Goal: Task Accomplishment & Management: Use online tool/utility

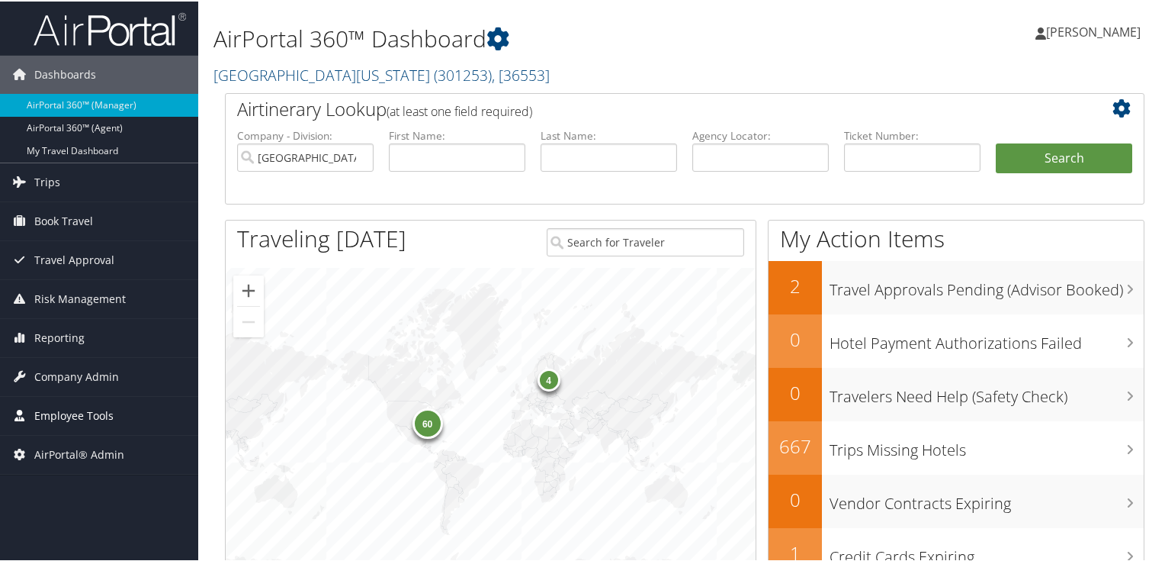
click at [93, 412] on span "Employee Tools" at bounding box center [73, 414] width 79 height 38
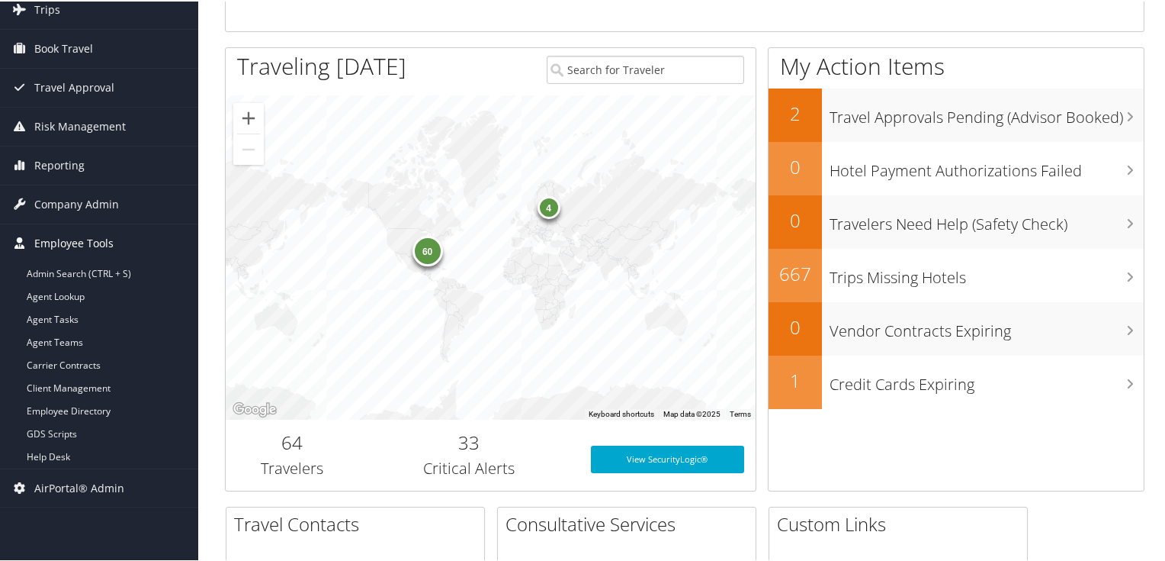
scroll to position [183, 0]
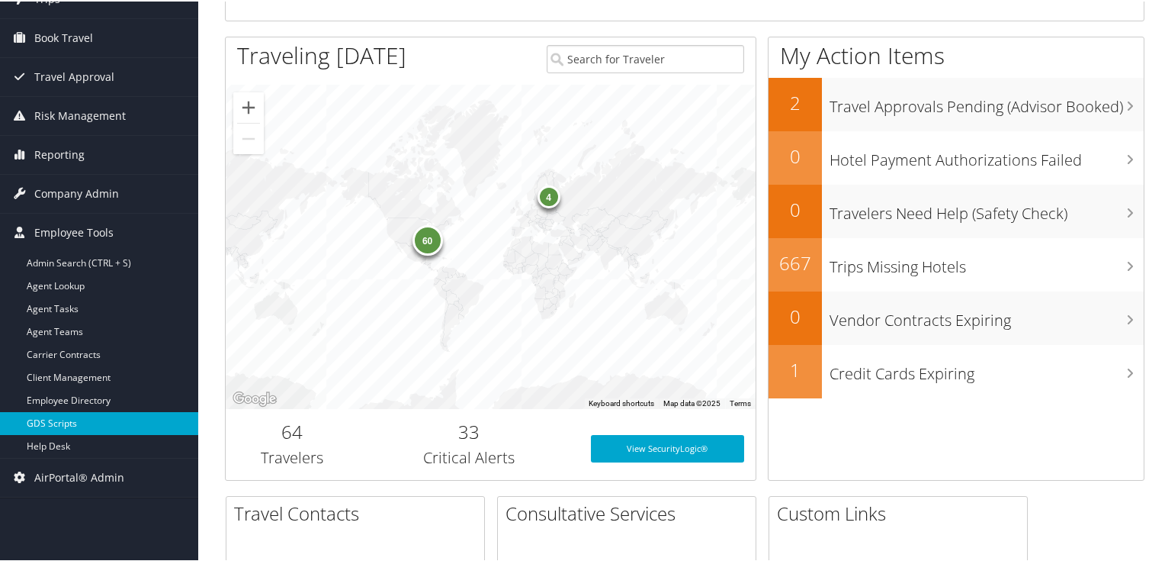
click at [60, 414] on link "GDS Scripts" at bounding box center [99, 421] width 198 height 23
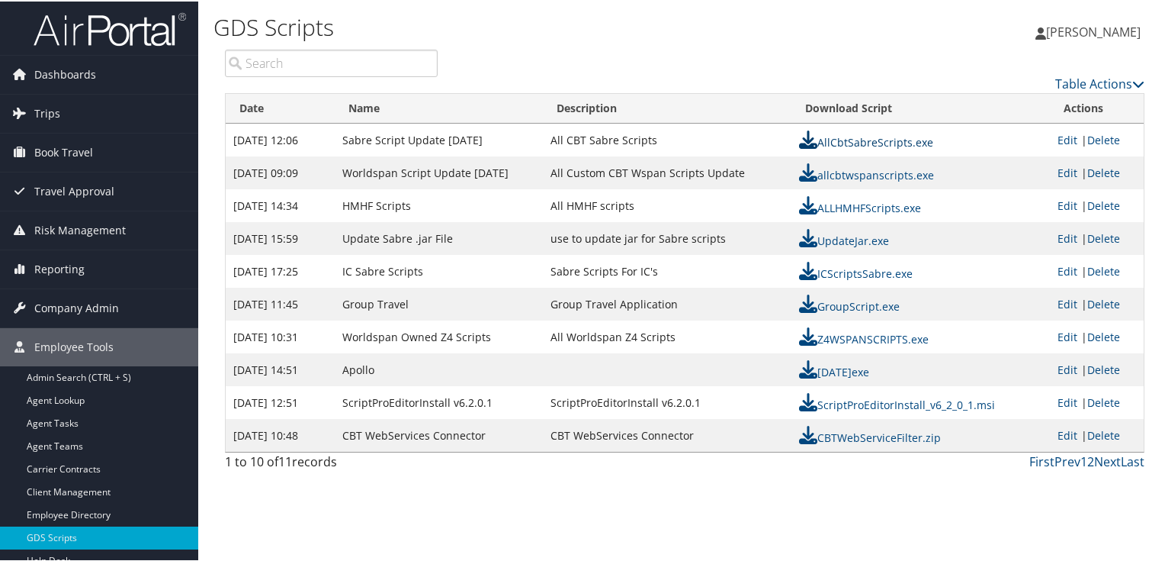
click at [872, 140] on link "AllCbtSabreScripts.exe" at bounding box center [866, 140] width 134 height 14
